Goal: Information Seeking & Learning: Learn about a topic

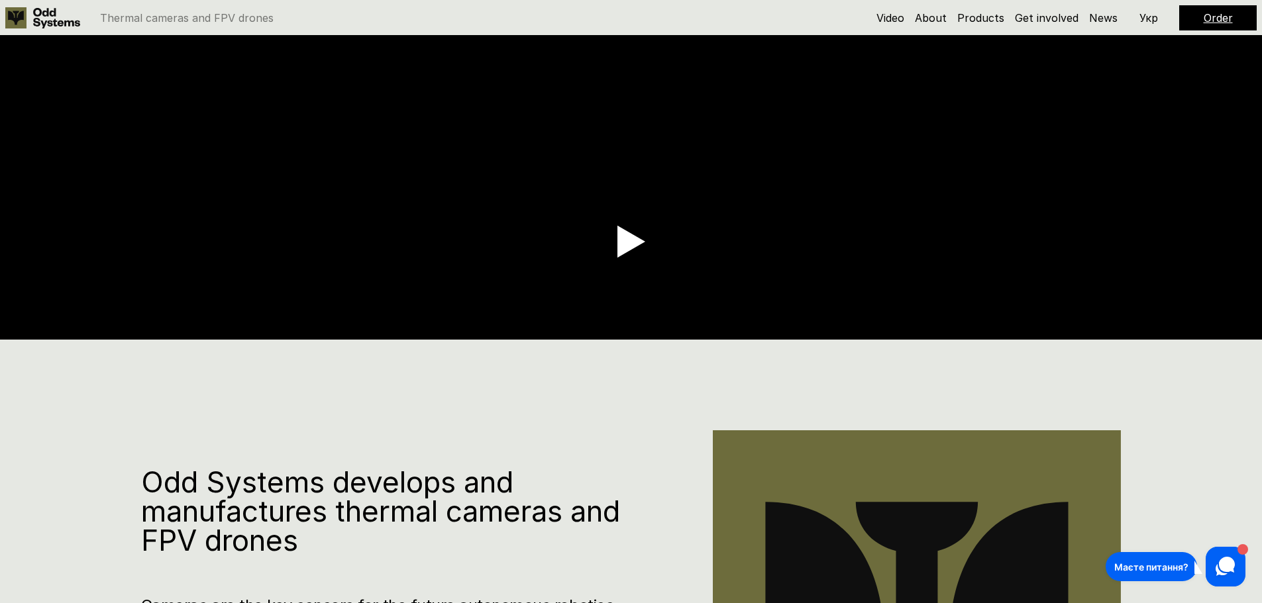
scroll to position [265, 0]
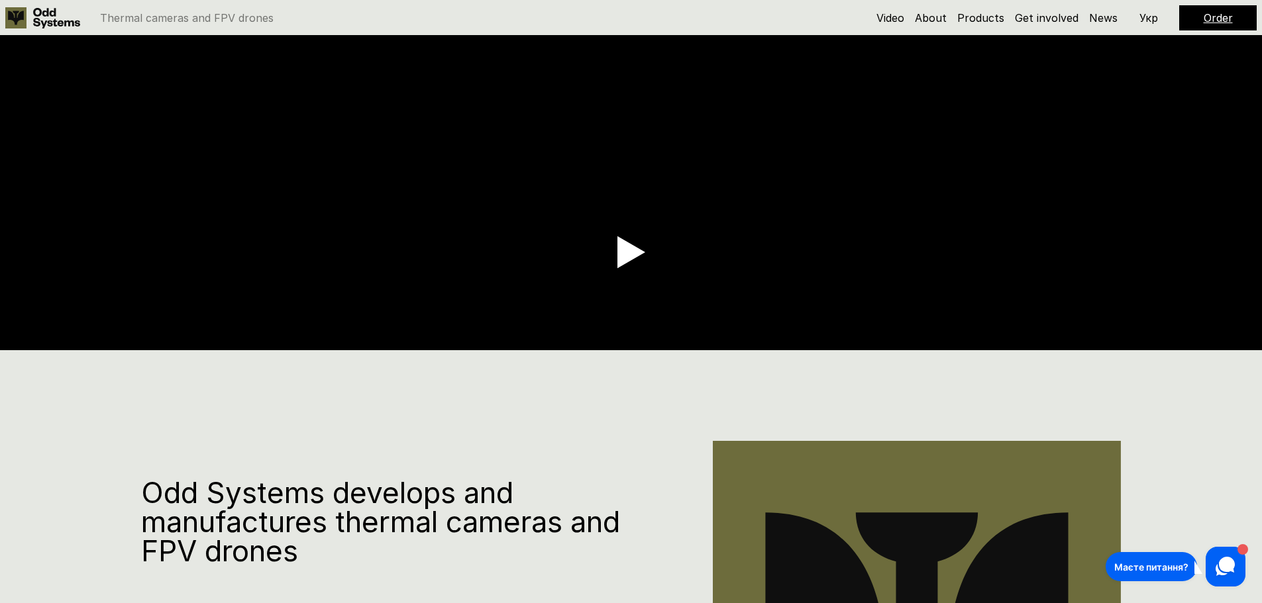
click at [45, 25] on use at bounding box center [56, 18] width 47 height 21
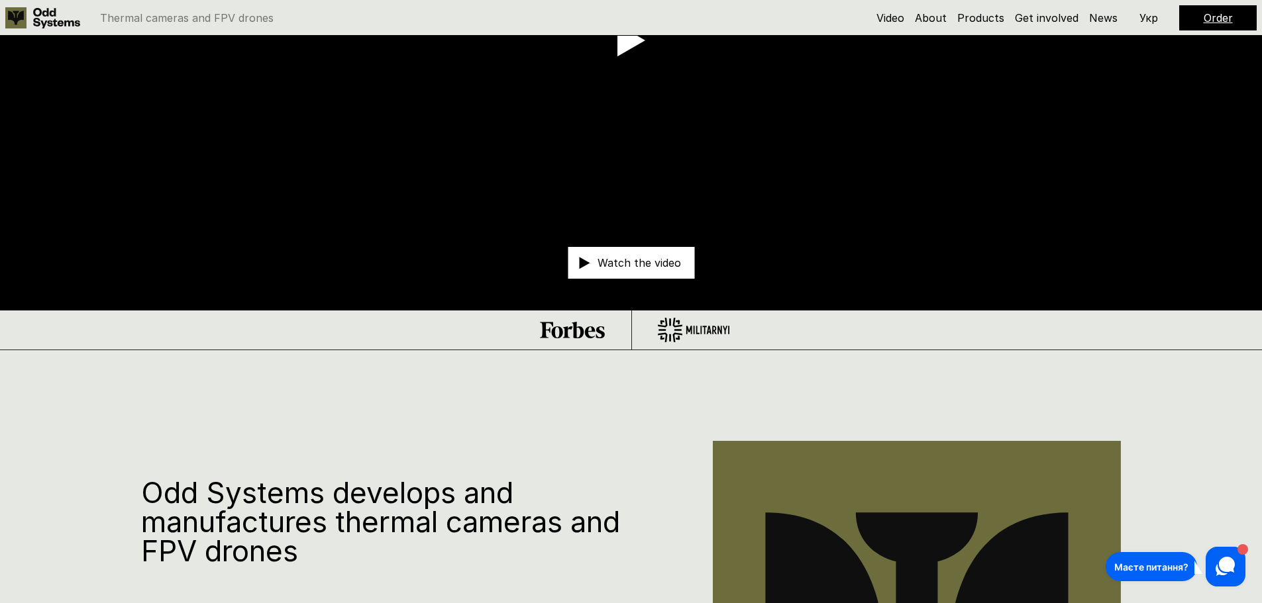
scroll to position [0, 0]
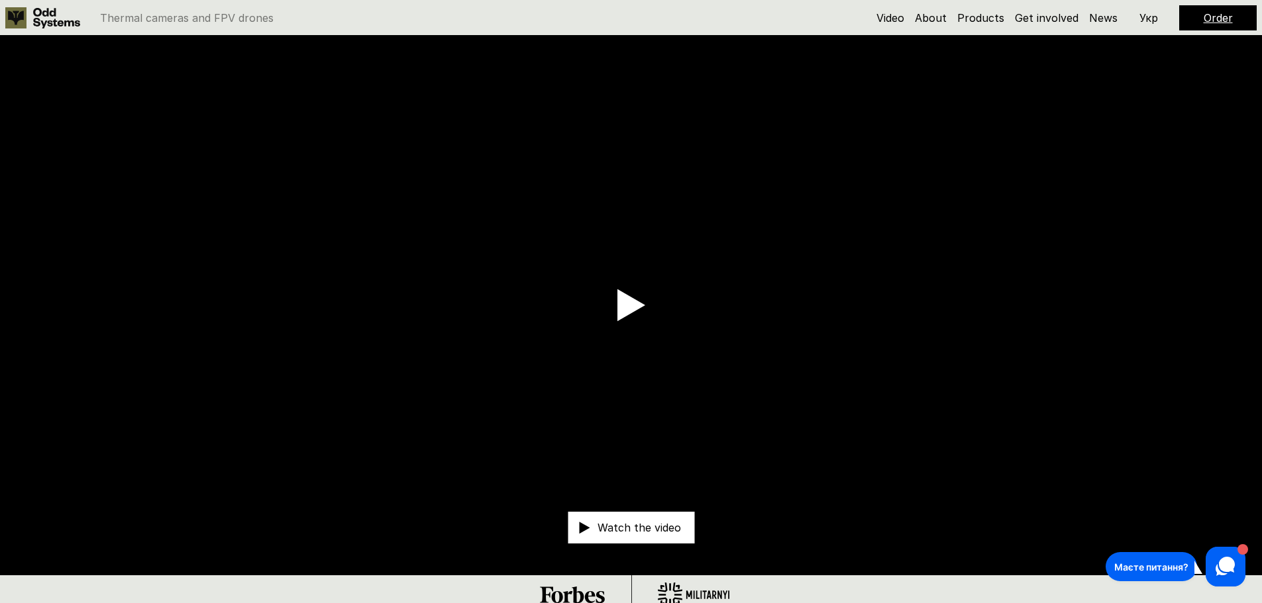
click at [30, 11] on link at bounding box center [45, 17] width 81 height 21
click at [324, 11] on div "Thermal cameras and FPV drones" at bounding box center [414, 17] width 818 height 21
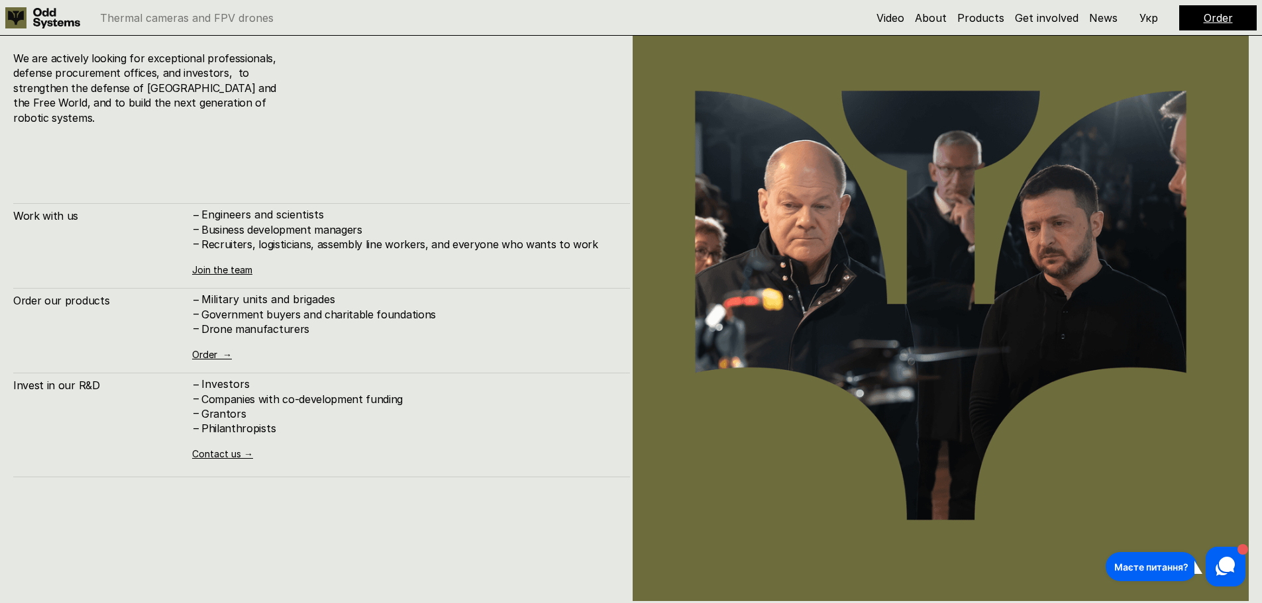
scroll to position [7617, 0]
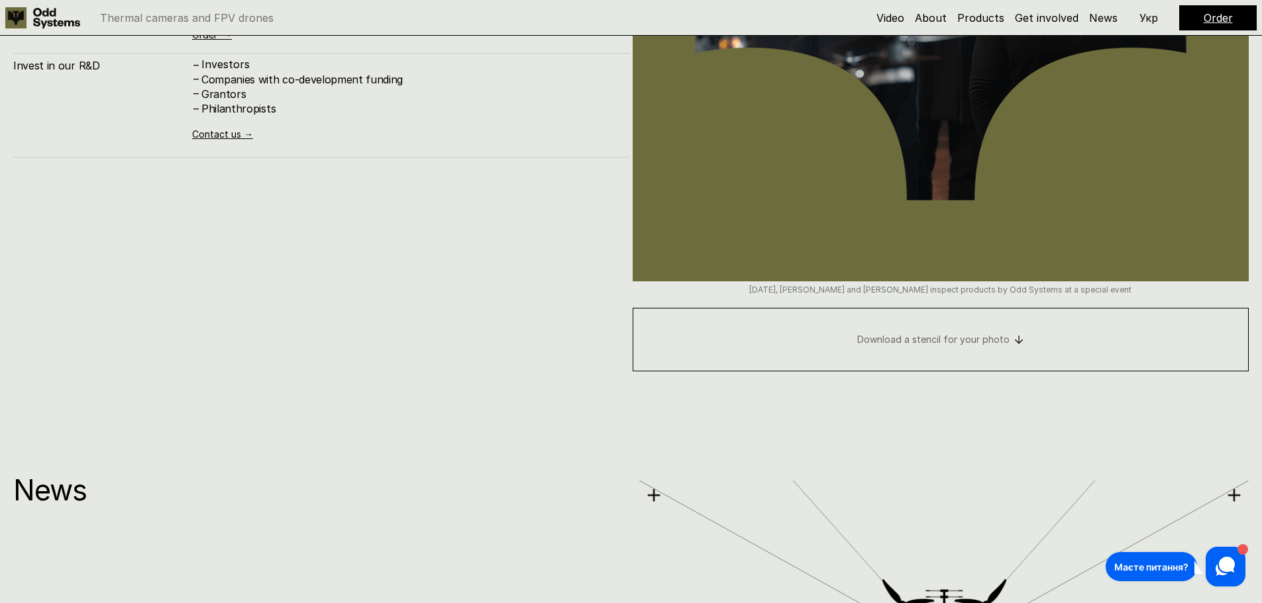
click at [849, 340] on link "Download a stencil for your photo" at bounding box center [941, 340] width 617 height 64
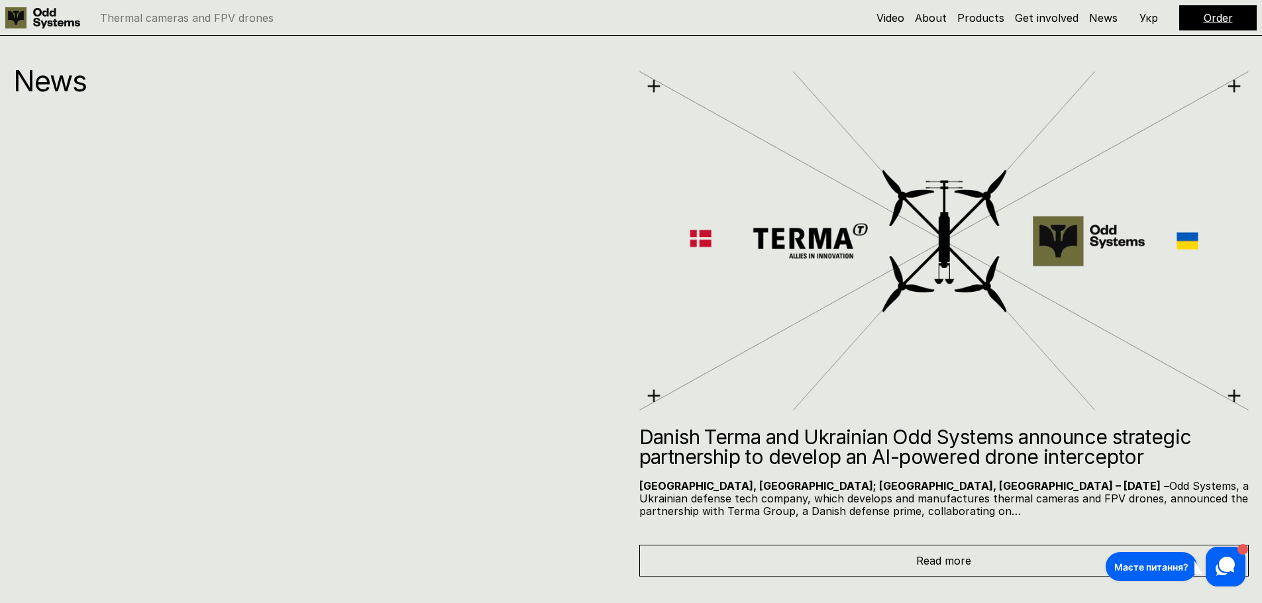
scroll to position [8014, 0]
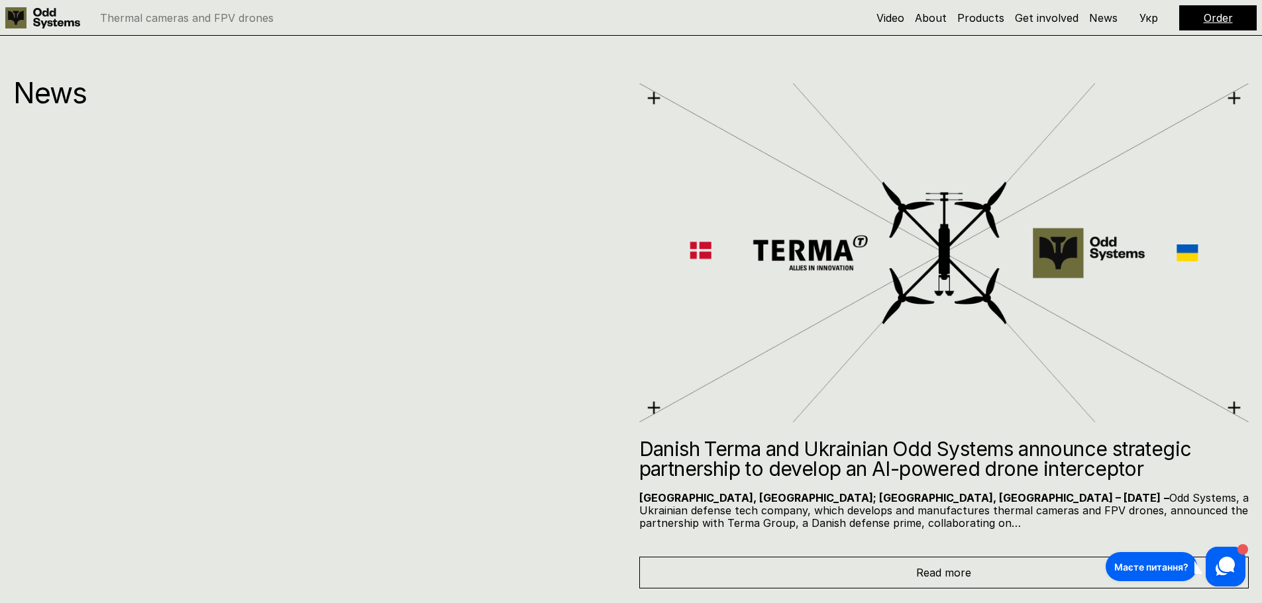
click at [781, 243] on img at bounding box center [944, 253] width 610 height 346
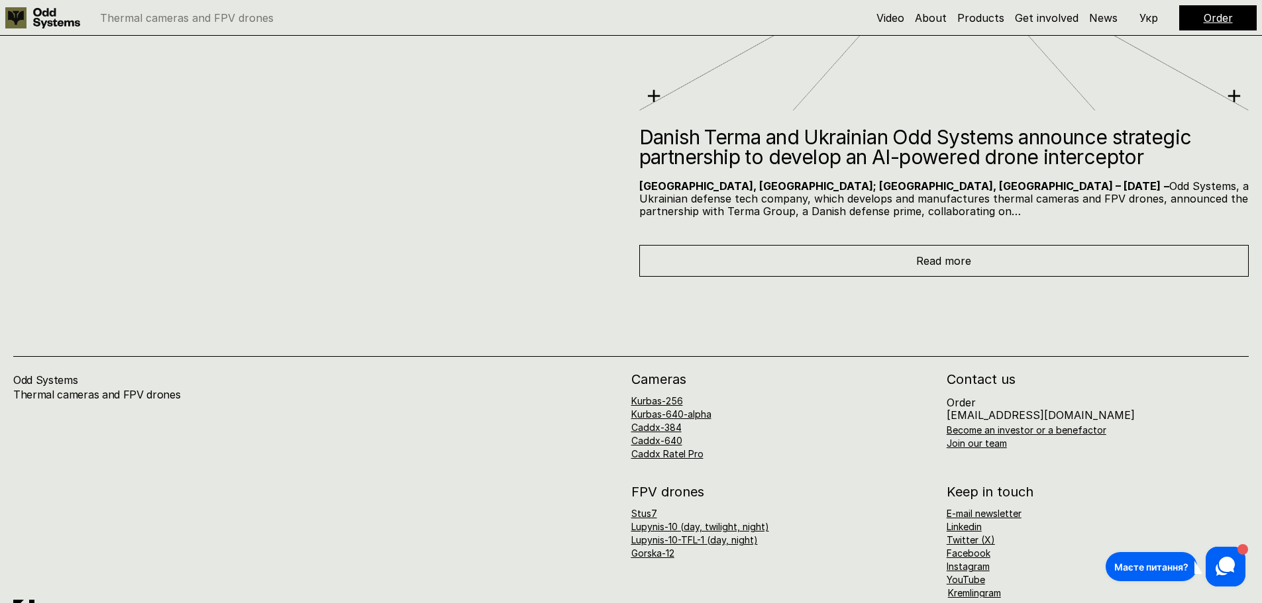
scroll to position [8420, 0]
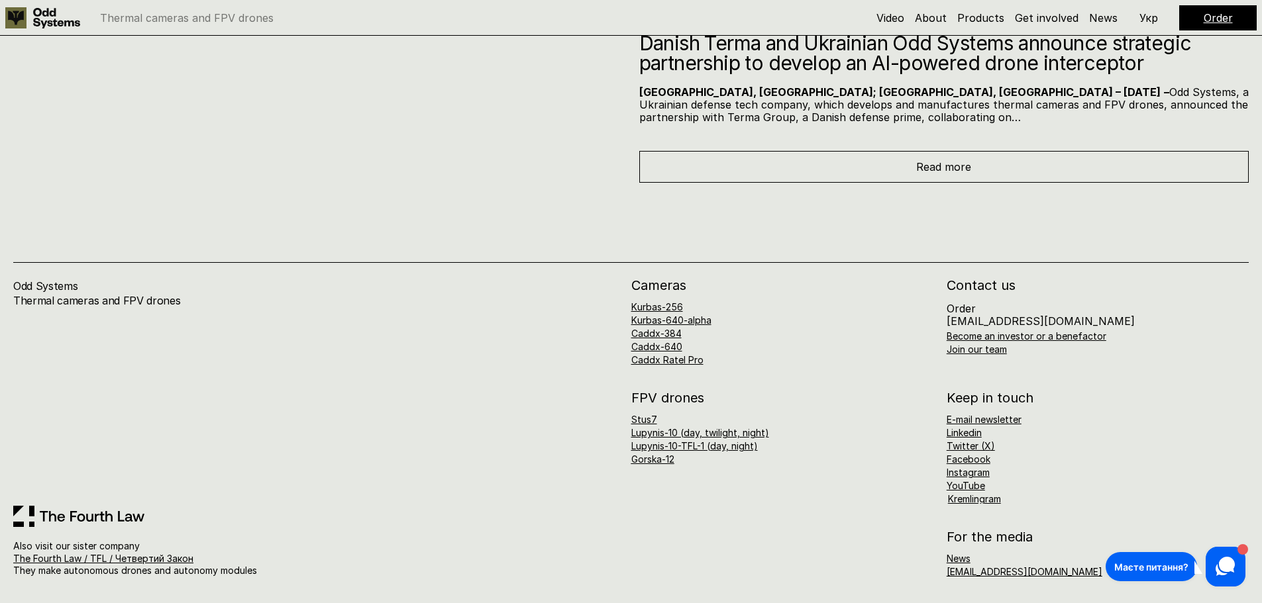
click at [1053, 217] on div "Odd Systems Thermal cameras and FPV drones Also visit our sister company The Fo…" at bounding box center [631, 393] width 1262 height 421
